Goal: Book appointment/travel/reservation

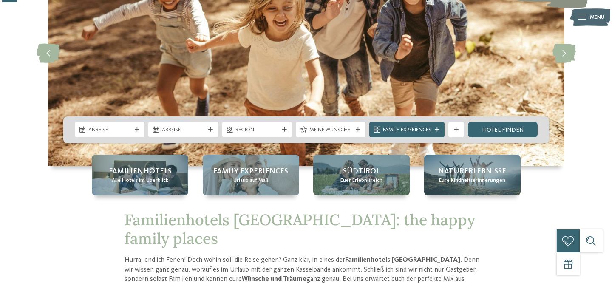
scroll to position [103, 0]
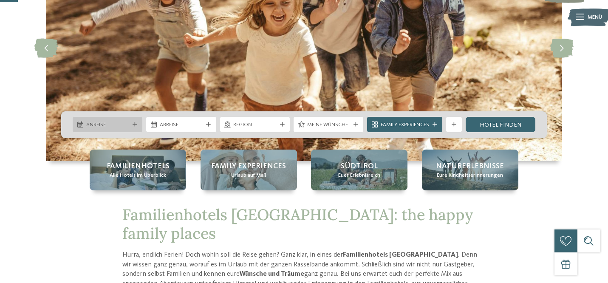
click at [130, 123] on div "Anreise" at bounding box center [107, 125] width 47 height 8
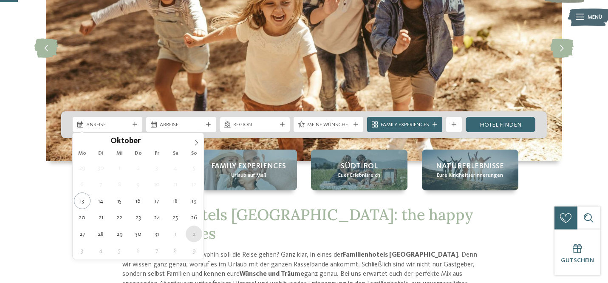
type div "[DATE]"
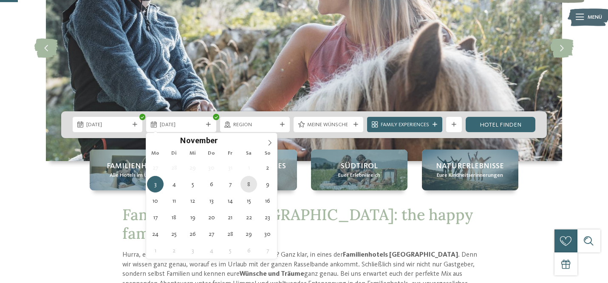
type div "[DATE]"
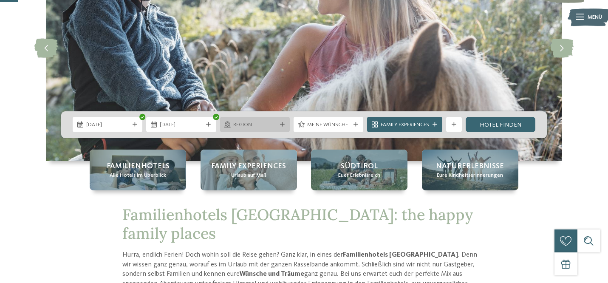
click at [266, 123] on span "Region" at bounding box center [254, 125] width 43 height 8
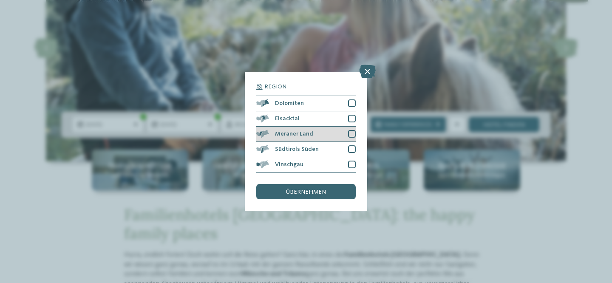
click at [353, 130] on div at bounding box center [352, 134] width 8 height 8
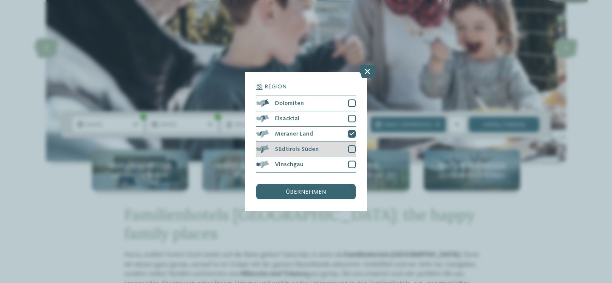
scroll to position [8, 0]
click at [349, 145] on div at bounding box center [352, 149] width 8 height 8
click at [352, 161] on div at bounding box center [352, 165] width 8 height 8
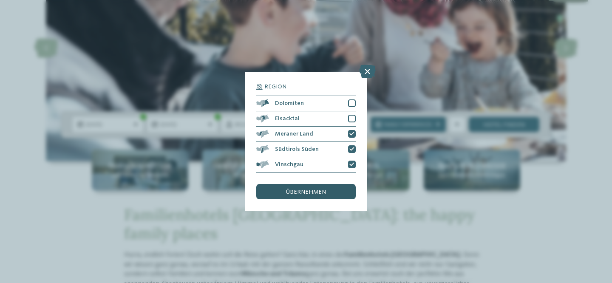
click at [309, 189] on span "übernehmen" at bounding box center [306, 192] width 40 height 6
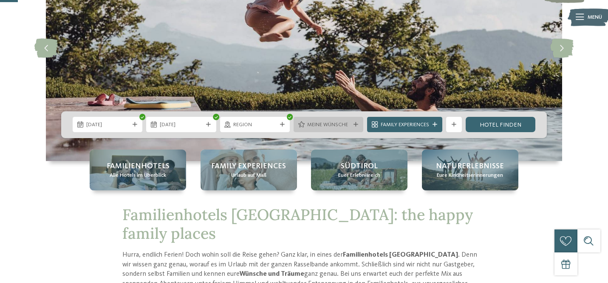
click at [332, 125] on span "Meine Wünsche" at bounding box center [328, 125] width 43 height 8
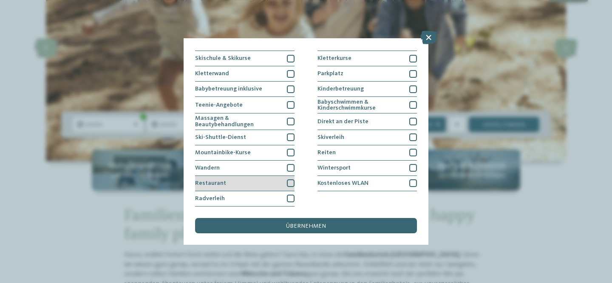
scroll to position [194, 0]
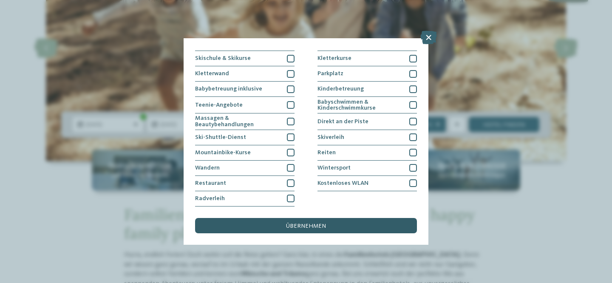
click at [324, 223] on span "übernehmen" at bounding box center [306, 226] width 40 height 6
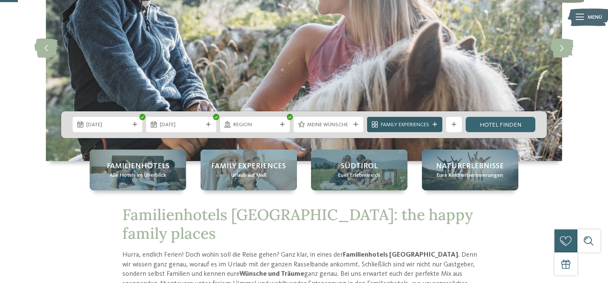
click at [435, 126] on icon at bounding box center [435, 124] width 5 height 5
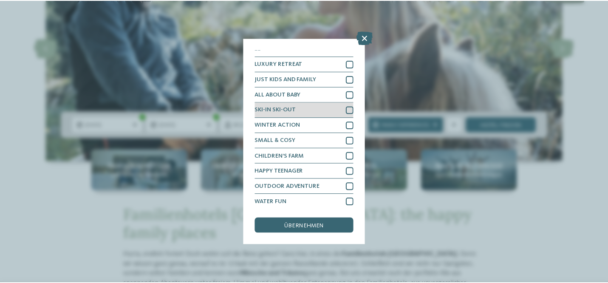
scroll to position [6, 0]
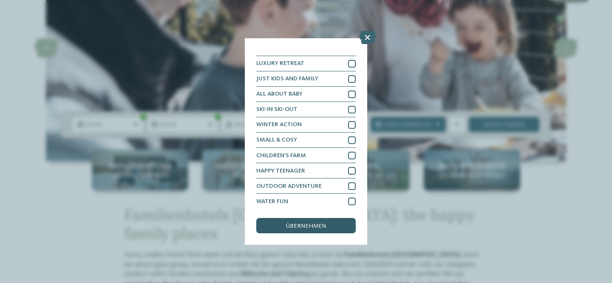
click at [326, 218] on div "übernehmen" at bounding box center [305, 225] width 99 height 15
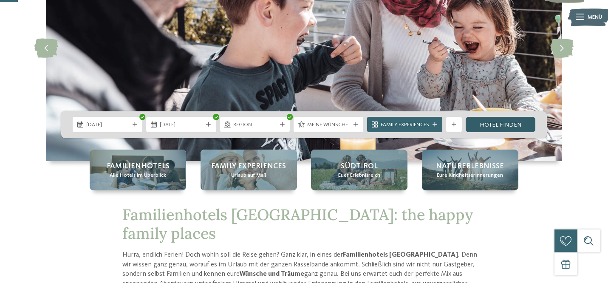
click at [504, 121] on link "Hotel finden" at bounding box center [501, 124] width 70 height 15
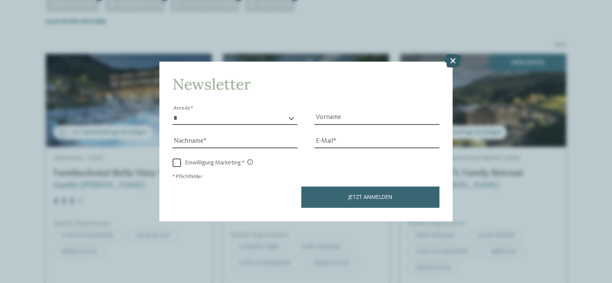
click at [454, 54] on icon at bounding box center [453, 61] width 17 height 14
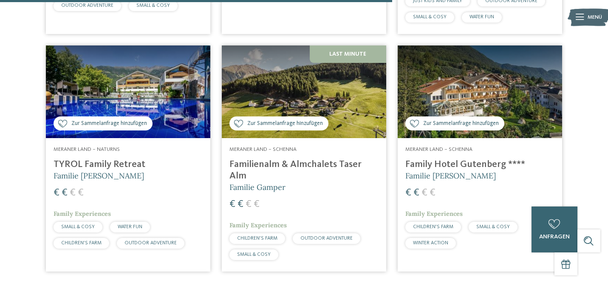
scroll to position [745, 0]
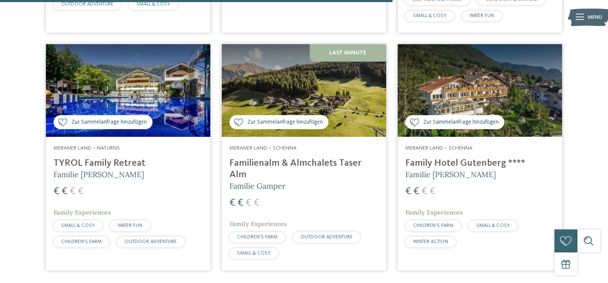
click at [292, 158] on h4 "Familienalm & Almchalets Taser Alm" at bounding box center [303, 169] width 149 height 23
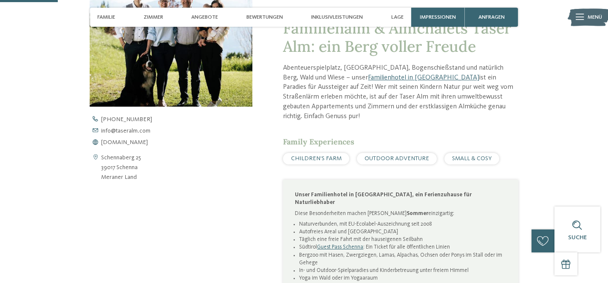
scroll to position [293, 0]
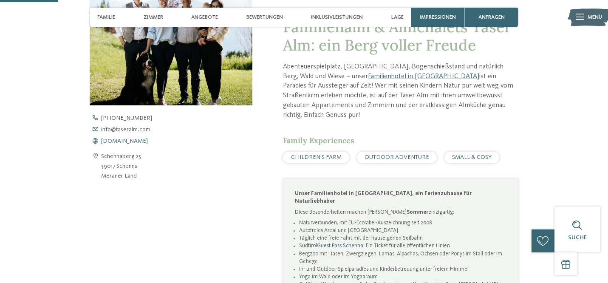
click at [132, 140] on span "www.taseralm.com" at bounding box center [124, 141] width 47 height 6
